Goal: Find specific page/section: Find specific page/section

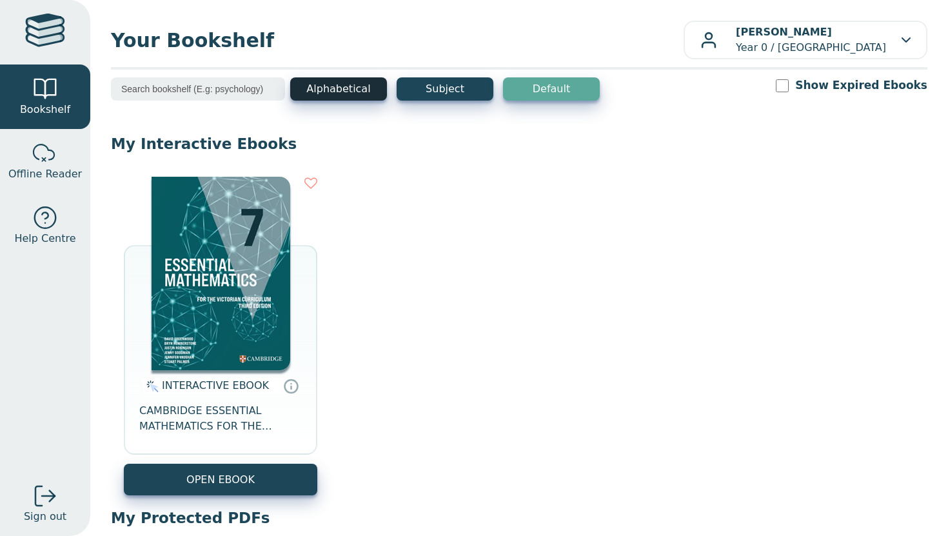
click at [362, 94] on button "Alphabetical" at bounding box center [338, 88] width 97 height 23
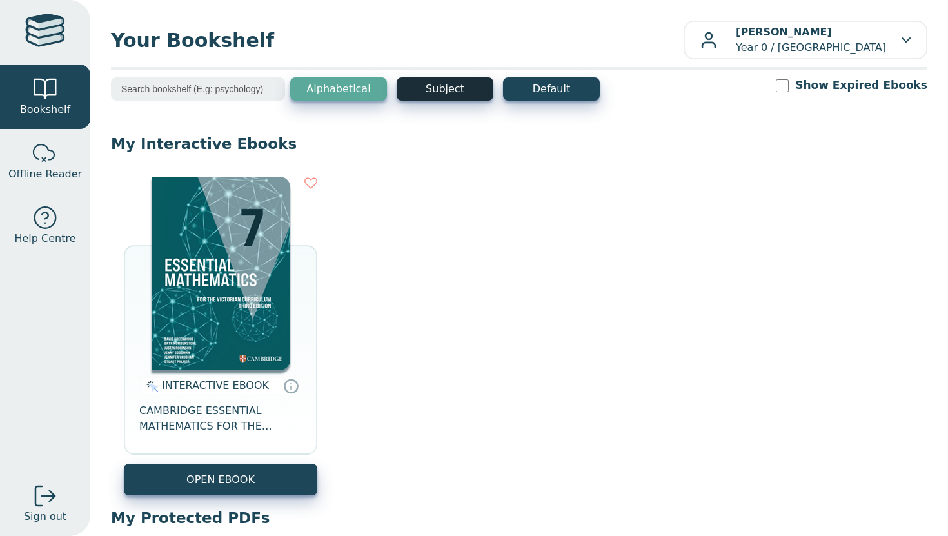
click at [435, 90] on button "Subject" at bounding box center [445, 88] width 97 height 23
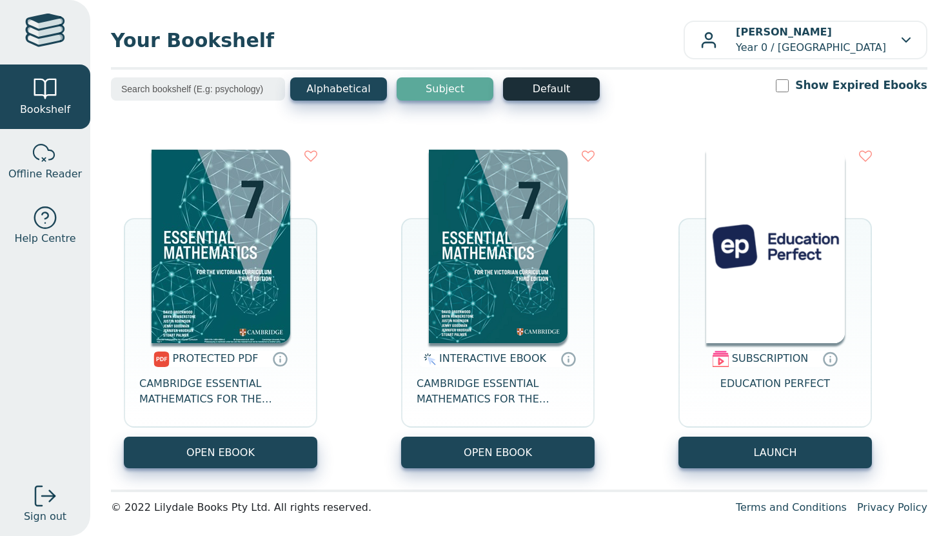
click at [592, 87] on button "Default" at bounding box center [551, 88] width 97 height 23
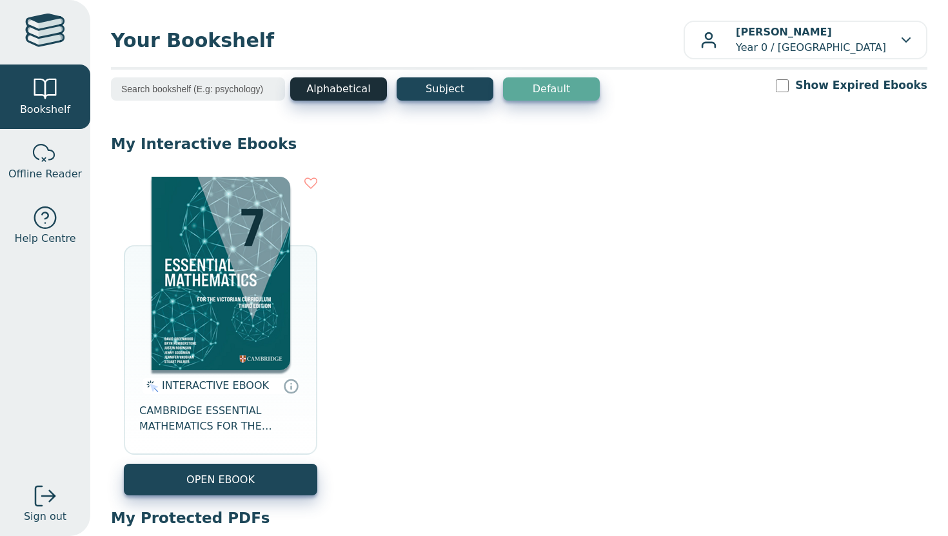
click at [345, 81] on button "Alphabetical" at bounding box center [338, 88] width 97 height 23
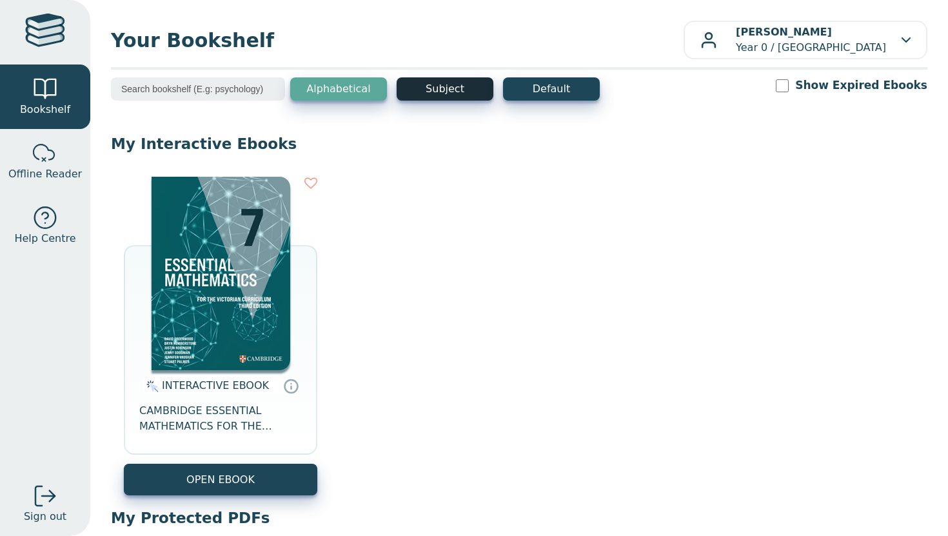
click at [445, 94] on button "Subject" at bounding box center [445, 88] width 97 height 23
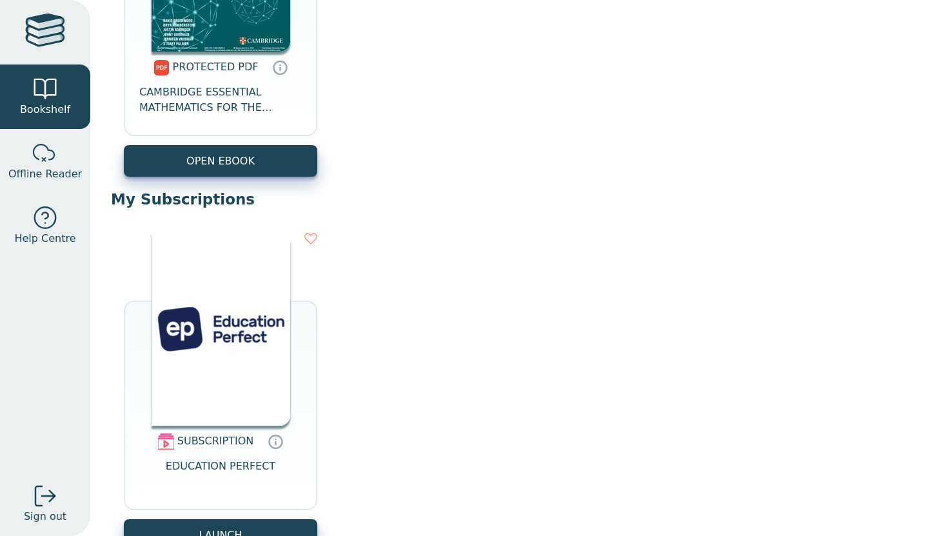
scroll to position [775, 0]
